Goal: Communication & Community: Answer question/provide support

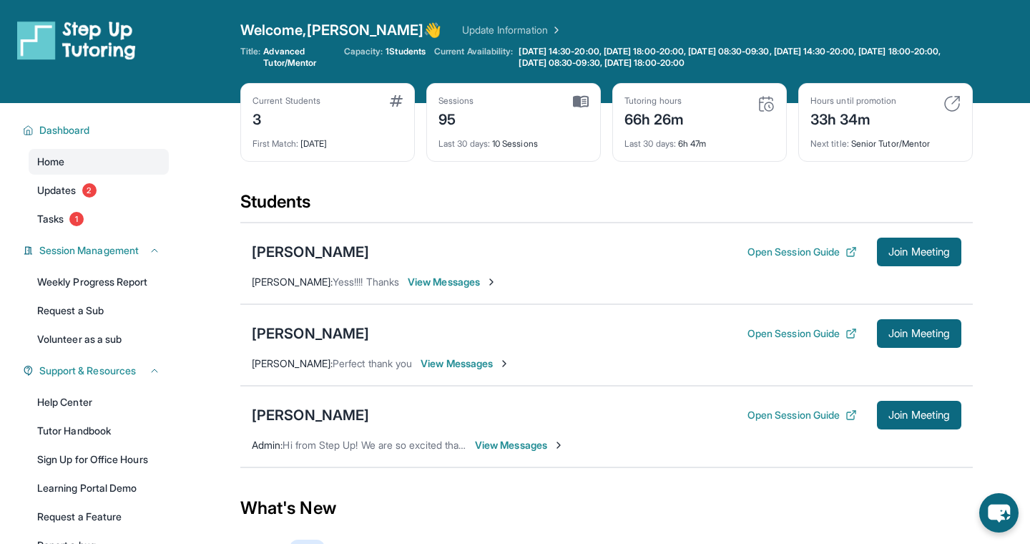
scroll to position [43, 0]
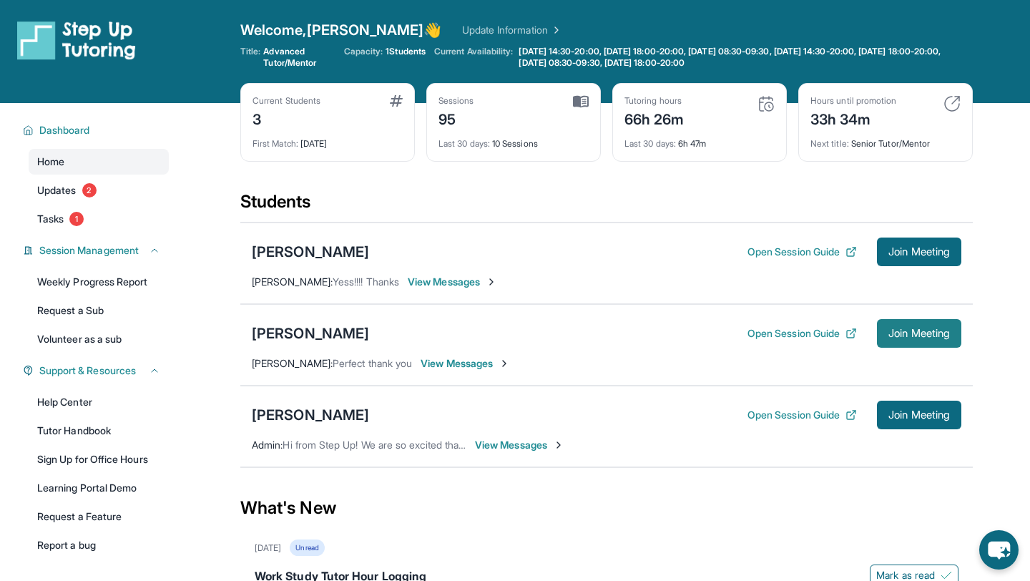
click at [880, 338] on button "Join Meeting" at bounding box center [919, 333] width 84 height 29
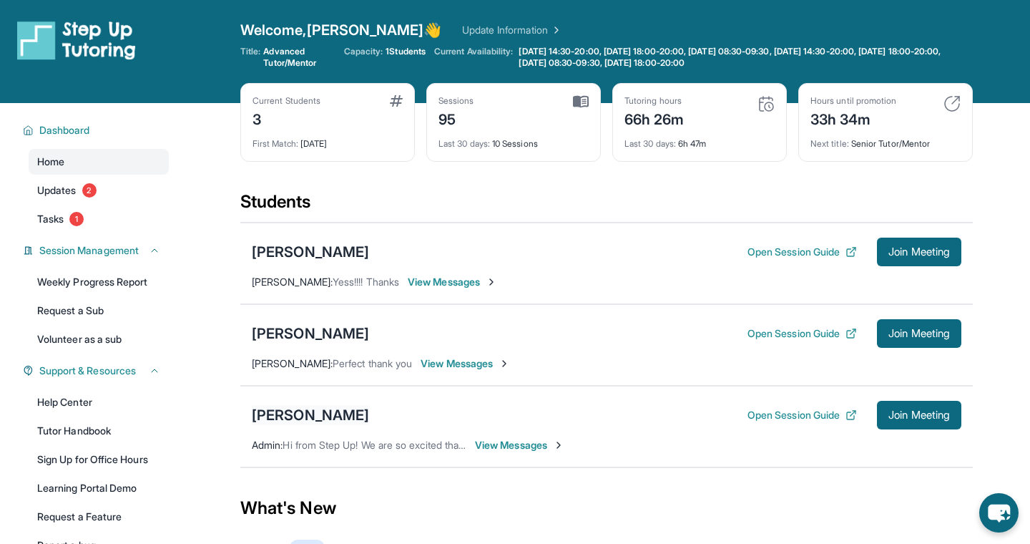
click at [356, 408] on div "[PERSON_NAME]" at bounding box center [310, 415] width 117 height 20
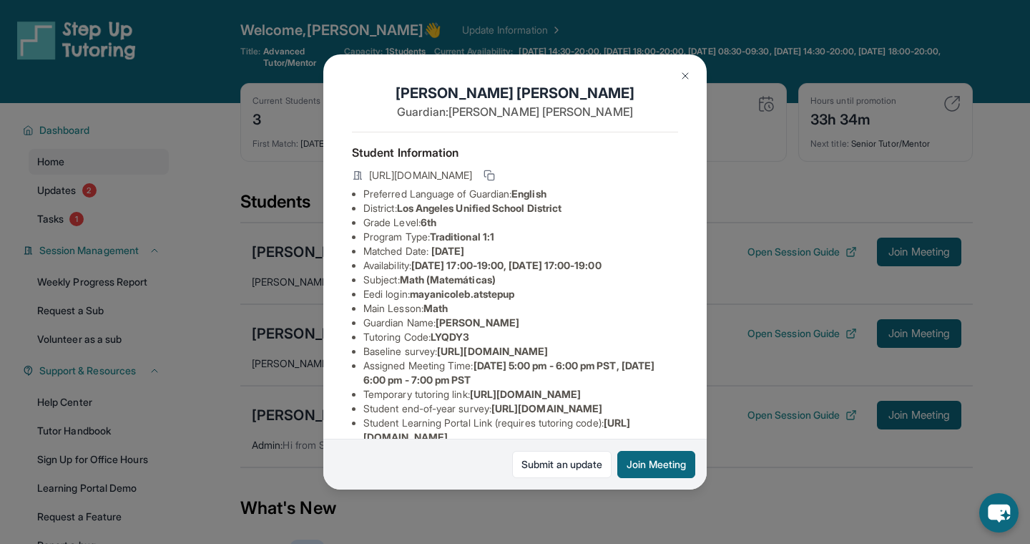
drag, startPoint x: 457, startPoint y: 291, endPoint x: 458, endPoint y: 332, distance: 40.8
click at [458, 321] on ul "Preferred Language of Guardian: English District: [GEOGRAPHIC_DATA] Unified Sch…" at bounding box center [515, 337] width 326 height 301
click at [458, 332] on span "LYQDY3" at bounding box center [450, 337] width 39 height 12
drag, startPoint x: 415, startPoint y: 298, endPoint x: 521, endPoint y: 300, distance: 105.9
click at [523, 301] on li "Eedi login : mayanicoleb.atstepup" at bounding box center [521, 294] width 315 height 14
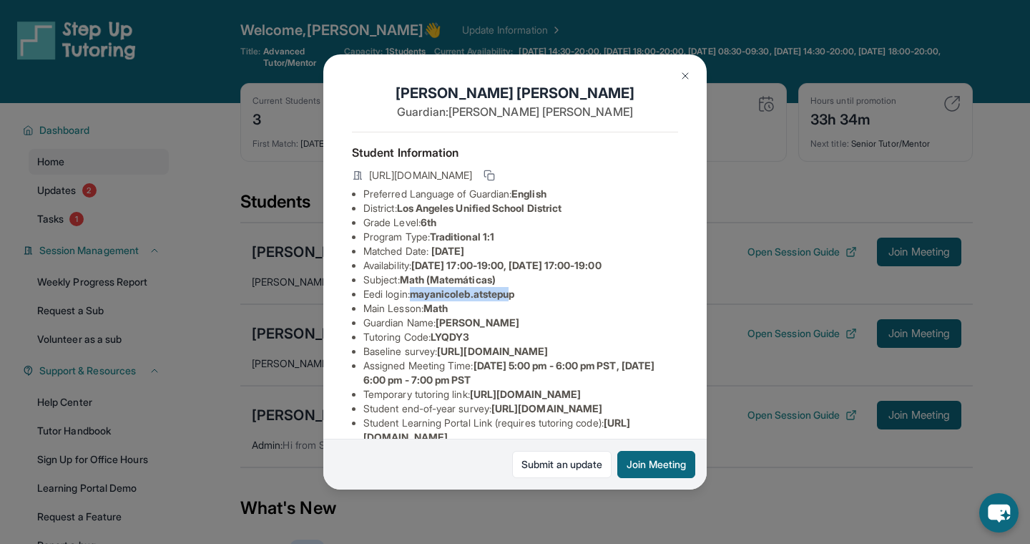
click at [684, 78] on img at bounding box center [685, 75] width 11 height 11
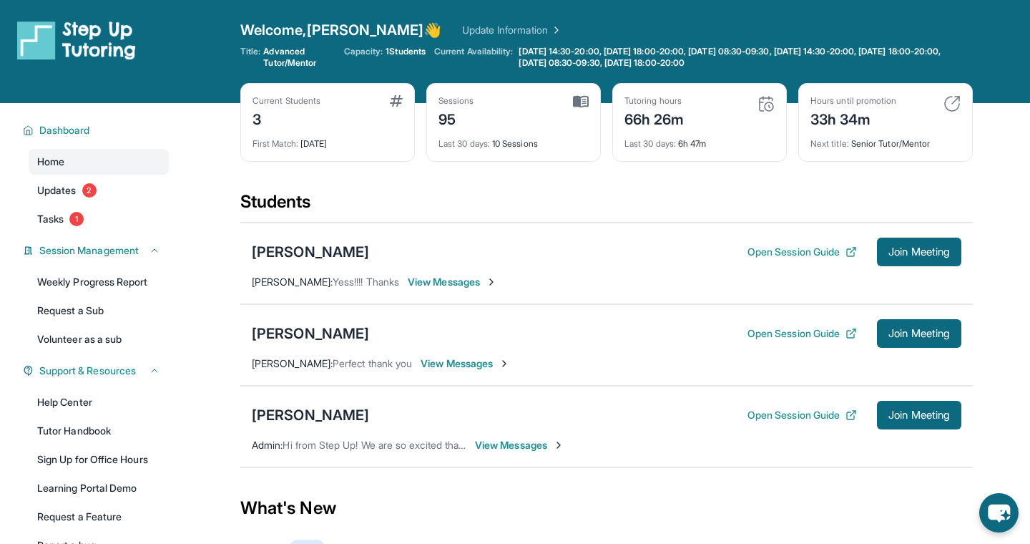
click at [288, 279] on span "[PERSON_NAME] :" at bounding box center [292, 281] width 81 height 12
click at [288, 251] on div "[PERSON_NAME]" at bounding box center [310, 252] width 117 height 20
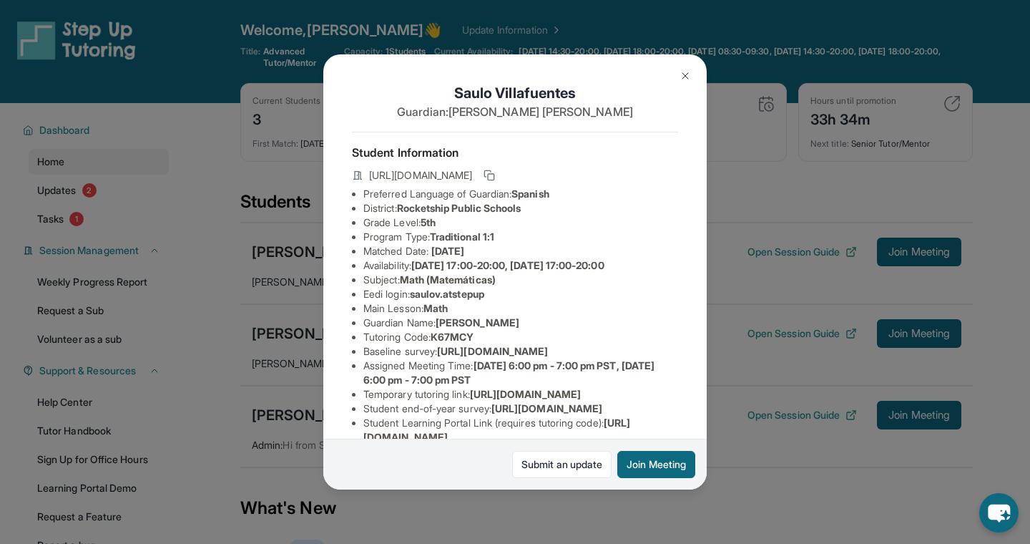
click at [682, 75] on img at bounding box center [685, 75] width 11 height 11
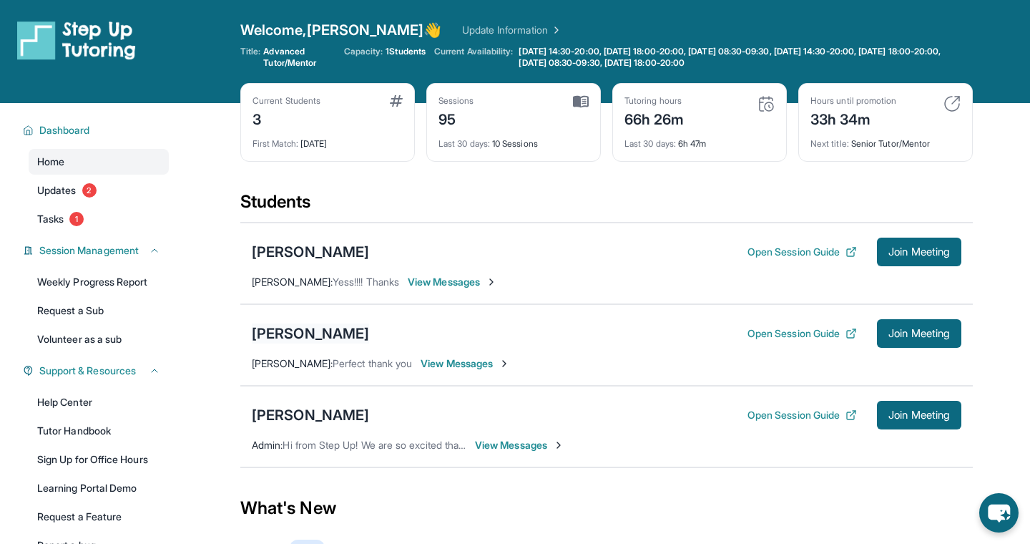
click at [309, 333] on div "[PERSON_NAME]" at bounding box center [310, 333] width 117 height 20
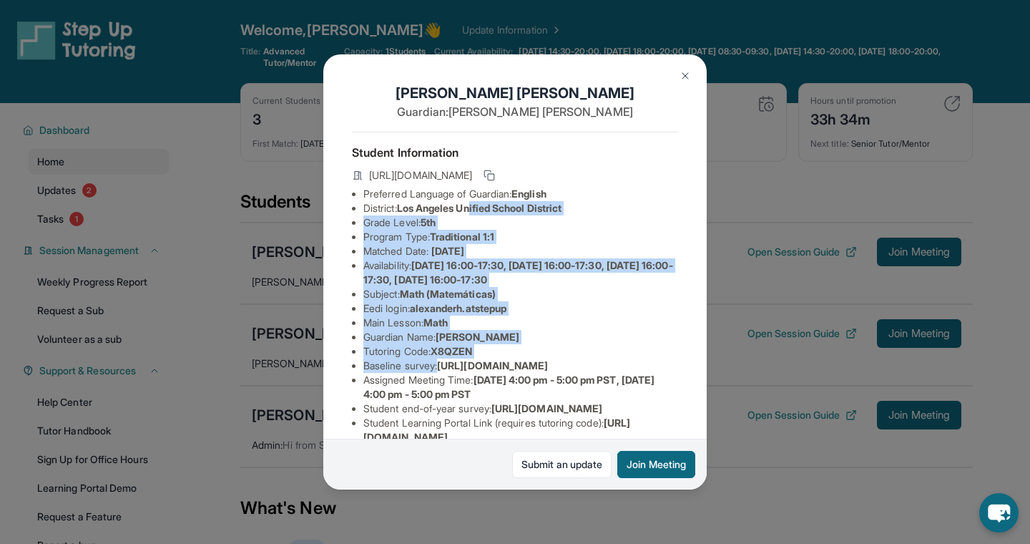
drag, startPoint x: 479, startPoint y: 213, endPoint x: 455, endPoint y: 367, distance: 156.5
click at [457, 368] on ul "Preferred Language of Guardian: English District: [GEOGRAPHIC_DATA] Unified Sch…" at bounding box center [515, 337] width 326 height 301
click at [455, 367] on li "Baseline survey : [URL][DOMAIN_NAME]" at bounding box center [521, 365] width 315 height 14
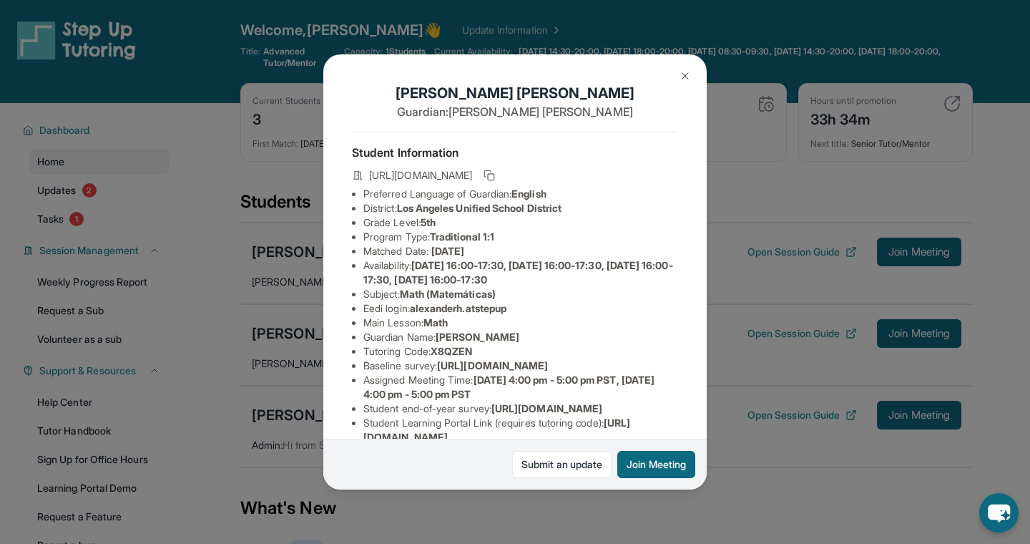
click at [670, 74] on div "[PERSON_NAME] Guardian: [PERSON_NAME] Student Information [URL][DOMAIN_NAME] Pr…" at bounding box center [515, 271] width 384 height 435
click at [673, 74] on button at bounding box center [685, 76] width 29 height 29
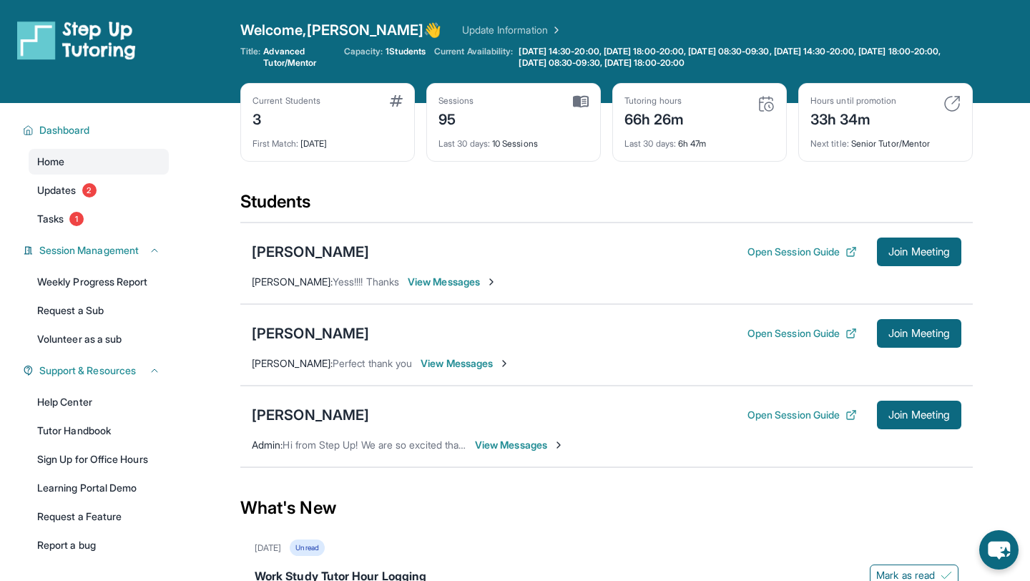
click at [366, 401] on div "[PERSON_NAME] Open Session Guide Join Meeting" at bounding box center [607, 415] width 710 height 29
click at [366, 408] on div "[PERSON_NAME]" at bounding box center [310, 415] width 117 height 20
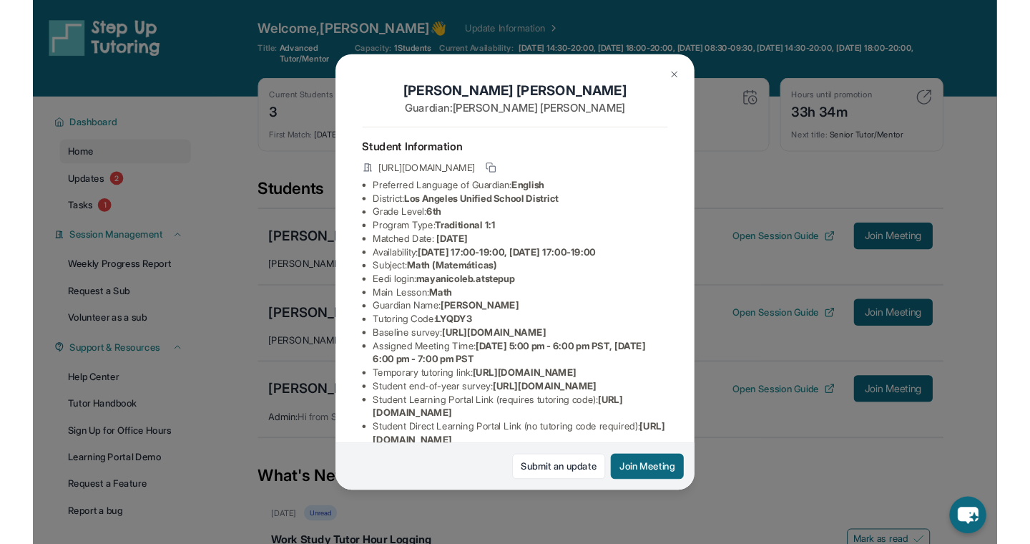
scroll to position [28, 0]
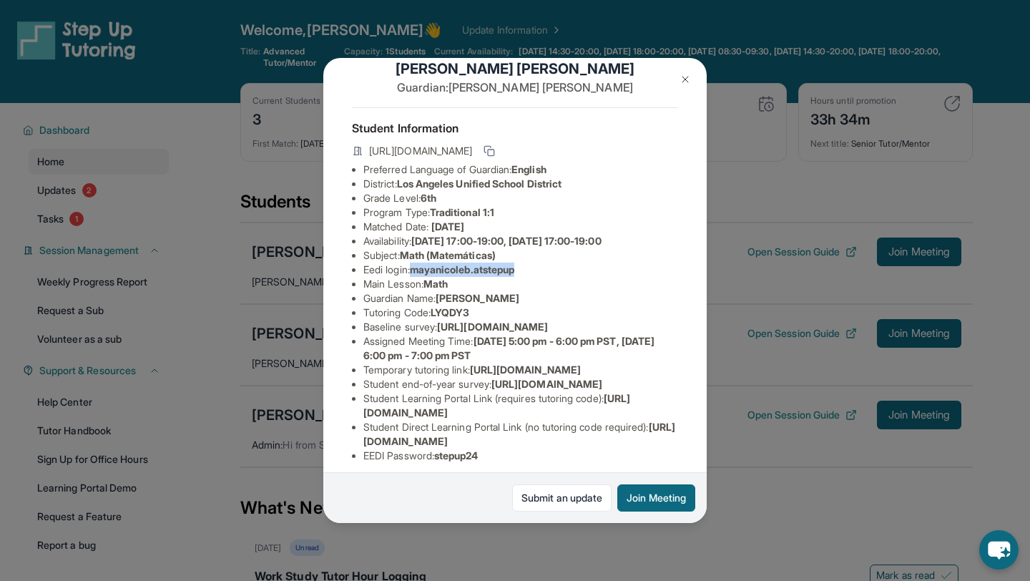
drag, startPoint x: 417, startPoint y: 275, endPoint x: 537, endPoint y: 274, distance: 120.2
click at [537, 275] on li "Eedi login : mayanicoleb.atstepup" at bounding box center [521, 270] width 315 height 14
copy span "mayanicoleb.atstepup"
click at [640, 495] on button "Join Meeting" at bounding box center [657, 497] width 78 height 27
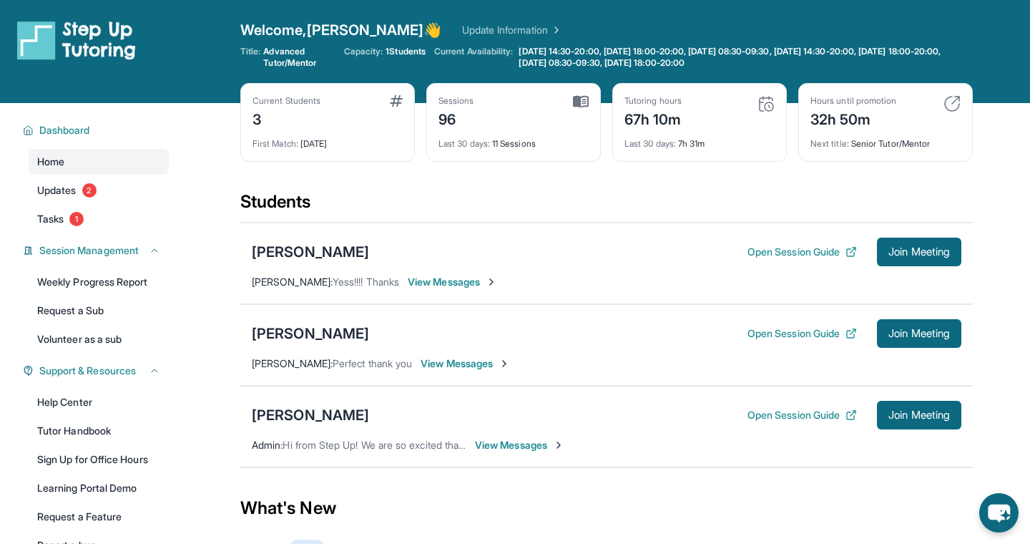
click at [952, 103] on img at bounding box center [952, 103] width 17 height 17
click at [850, 111] on div "32h 50m" at bounding box center [854, 118] width 86 height 23
click at [846, 132] on div "Next title : Senior Tutor/Mentor" at bounding box center [886, 140] width 150 height 20
click at [73, 191] on span "Updates" at bounding box center [56, 190] width 39 height 14
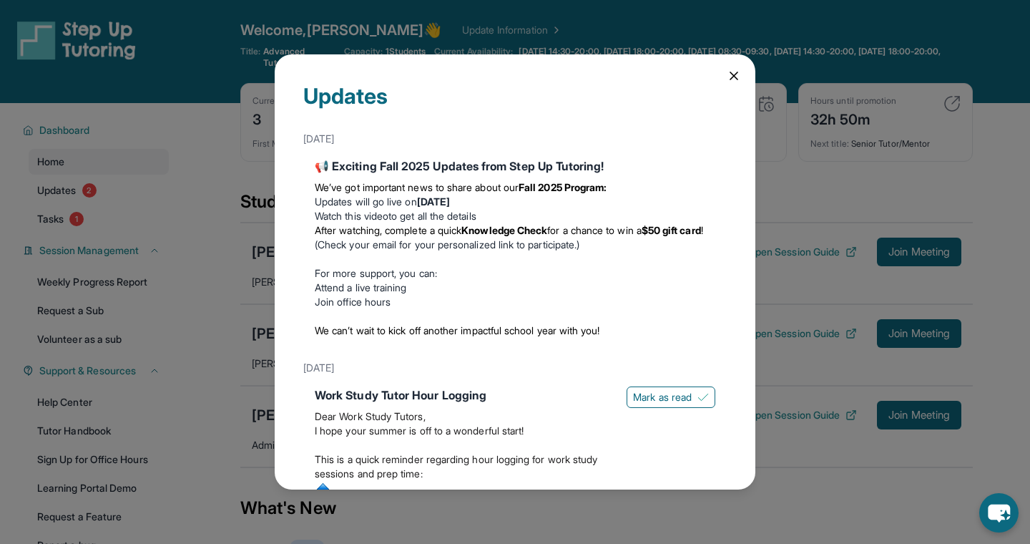
click at [729, 79] on icon at bounding box center [734, 76] width 14 height 14
